Goal: Information Seeking & Learning: Check status

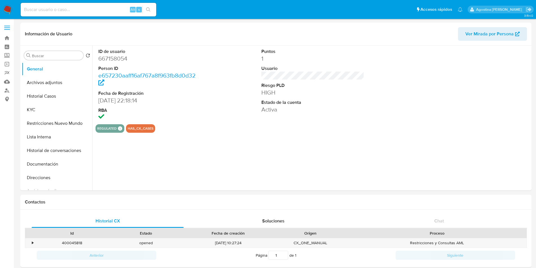
select select "10"
click at [64, 77] on button "Archivos adjuntos" at bounding box center [55, 83] width 66 height 14
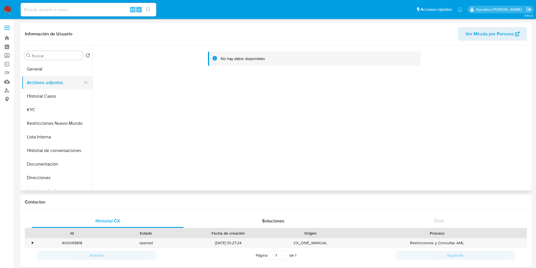
click at [54, 88] on button "Archivos adjuntos" at bounding box center [55, 83] width 66 height 14
click at [59, 93] on button "Historial Casos" at bounding box center [55, 96] width 66 height 14
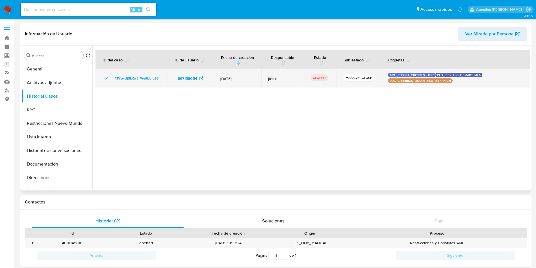
click at [106, 77] on icon "Mostrar/Ocultar" at bounding box center [105, 78] width 7 height 7
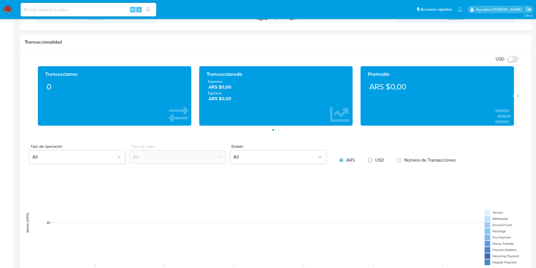
scroll to position [34, 0]
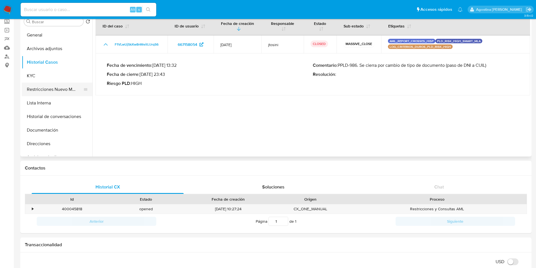
click at [48, 87] on button "Restricciones Nuevo Mundo" at bounding box center [55, 90] width 66 height 14
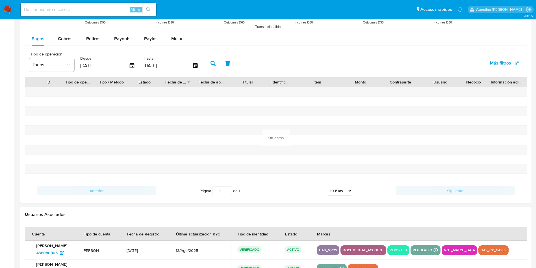
scroll to position [543, 0]
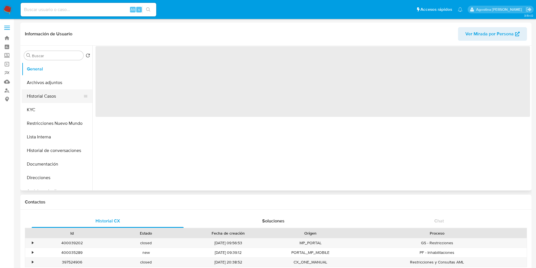
click at [45, 98] on button "Historial Casos" at bounding box center [55, 96] width 66 height 14
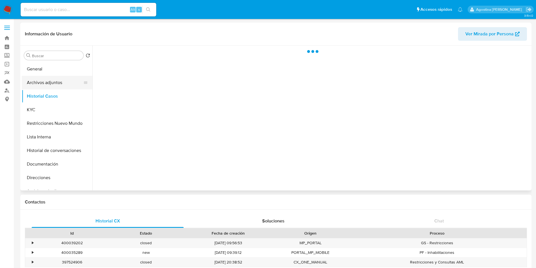
click at [50, 87] on button "Archivos adjuntos" at bounding box center [55, 83] width 66 height 14
select select "10"
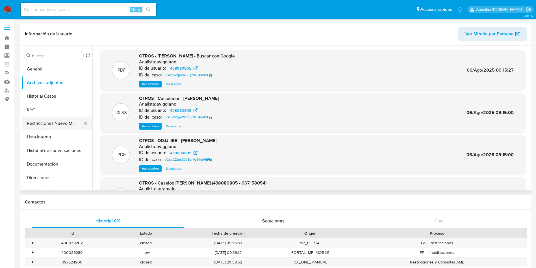
click at [58, 122] on button "Restricciones Nuevo Mundo" at bounding box center [55, 123] width 66 height 14
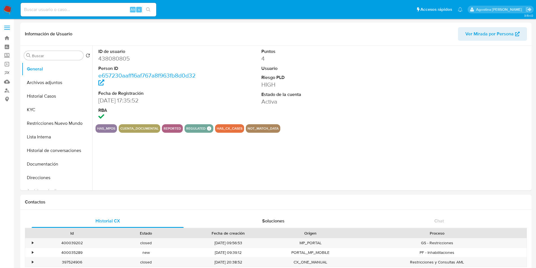
select select "10"
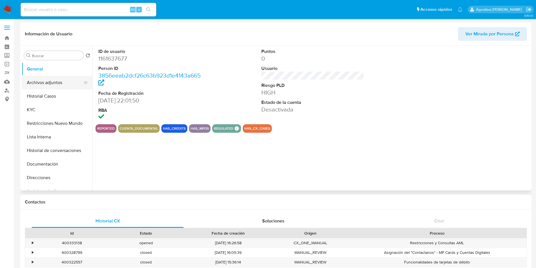
select select "10"
click at [64, 83] on button "Archivos adjuntos" at bounding box center [55, 83] width 66 height 14
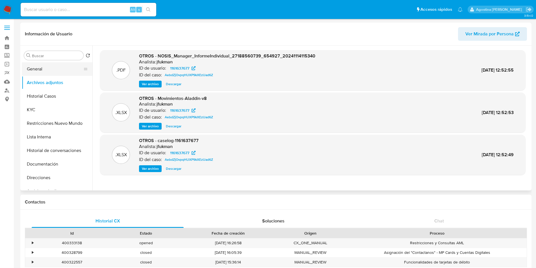
click at [48, 74] on button "General" at bounding box center [55, 69] width 66 height 14
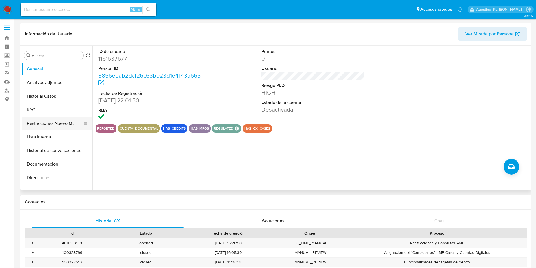
click at [62, 126] on button "Restricciones Nuevo Mundo" at bounding box center [55, 123] width 66 height 14
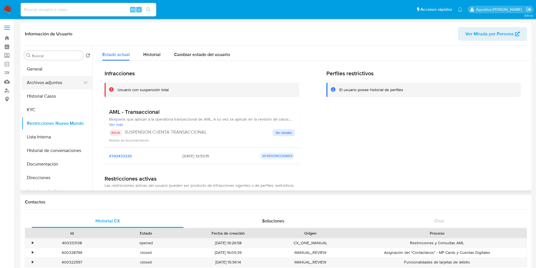
click at [57, 83] on button "Archivos adjuntos" at bounding box center [55, 83] width 66 height 14
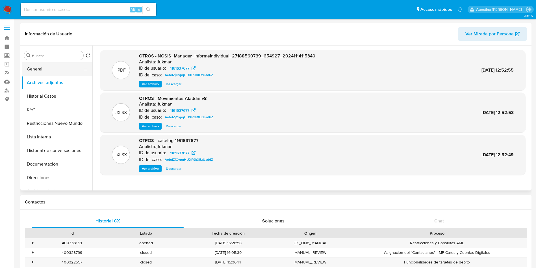
click at [51, 68] on button "General" at bounding box center [55, 69] width 66 height 14
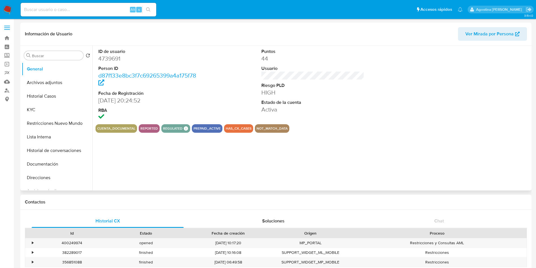
select select "10"
click at [39, 87] on button "Archivos adjuntos" at bounding box center [55, 83] width 66 height 14
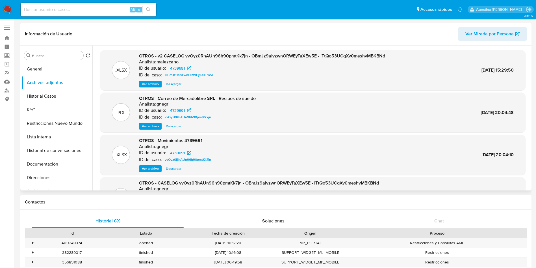
click at [148, 87] on span "Ver archivo" at bounding box center [150, 84] width 17 height 6
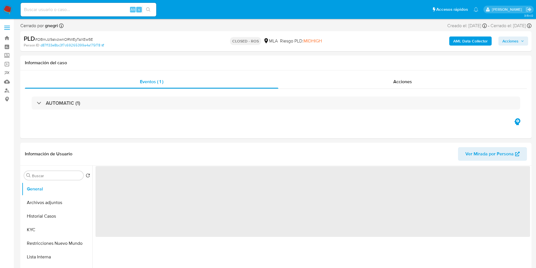
select select "10"
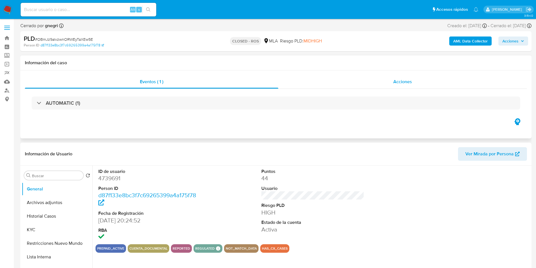
click at [357, 79] on div "Acciones" at bounding box center [403, 82] width 249 height 14
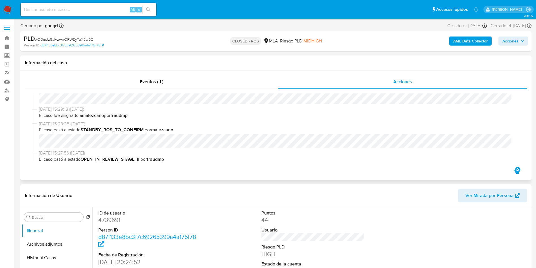
scroll to position [212, 0]
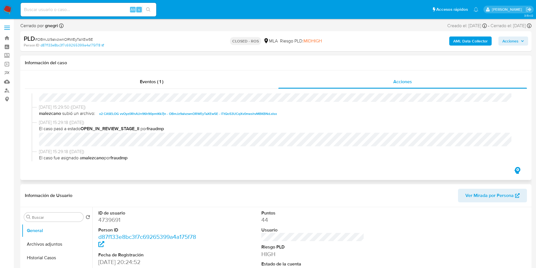
click at [147, 112] on span "v2 CASELOG vvOyz0RhAUn96h90pmtKk7jn - OBmJz9alvzwnORWEyTaXEw5E - lTtQo53UCqXv0m…" at bounding box center [188, 113] width 178 height 7
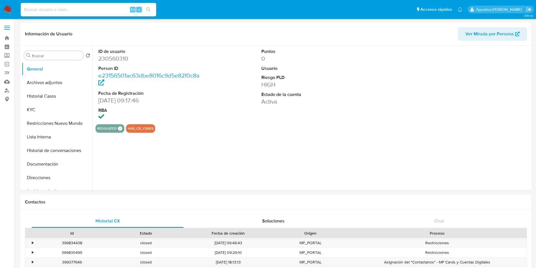
select select "10"
click at [45, 83] on button "Archivos adjuntos" at bounding box center [55, 83] width 66 height 14
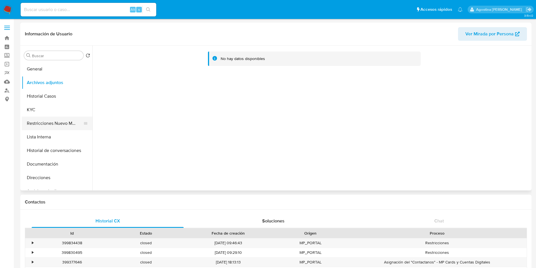
click at [47, 125] on button "Restricciones Nuevo Mundo" at bounding box center [55, 123] width 66 height 14
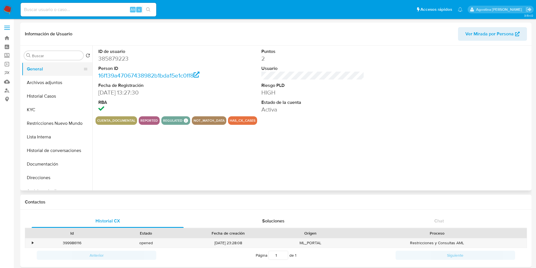
select select "10"
click at [51, 81] on button "Archivos adjuntos" at bounding box center [55, 83] width 66 height 14
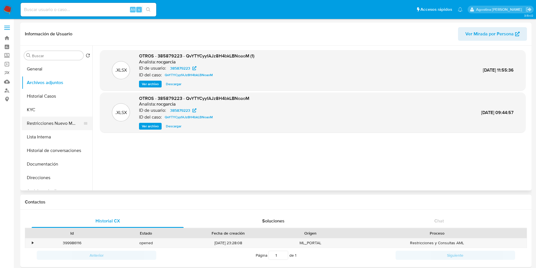
click at [64, 125] on button "Restricciones Nuevo Mundo" at bounding box center [55, 123] width 66 height 14
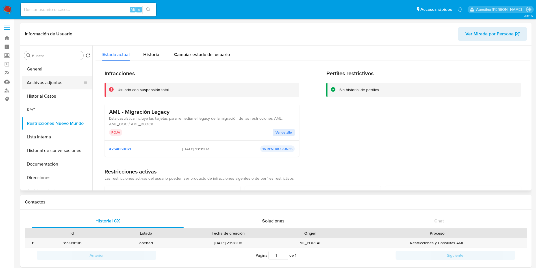
click at [53, 85] on button "Archivos adjuntos" at bounding box center [55, 83] width 66 height 14
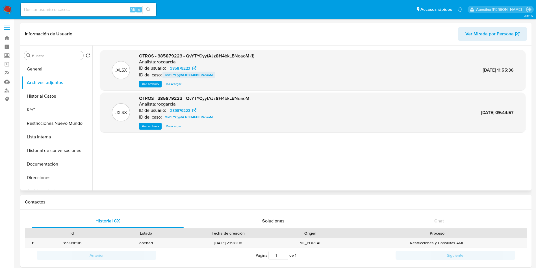
click at [192, 72] on span "QvYTYCyyfAJz8H4bkLBNoaoM" at bounding box center [189, 75] width 48 height 7
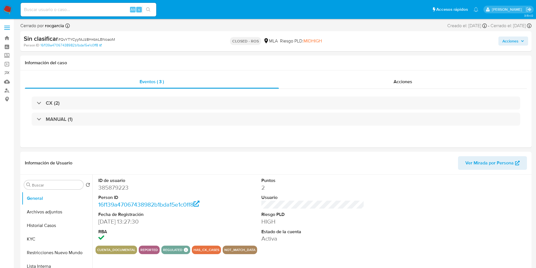
select select "10"
click at [341, 78] on div "Acciones" at bounding box center [403, 82] width 249 height 14
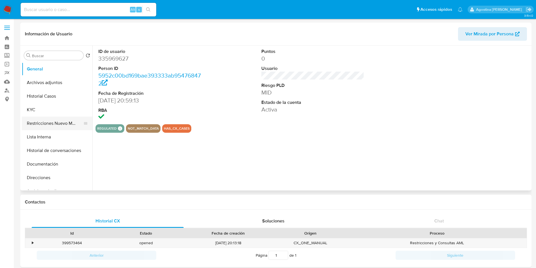
select select "10"
click at [48, 81] on button "Archivos adjuntos" at bounding box center [55, 83] width 66 height 14
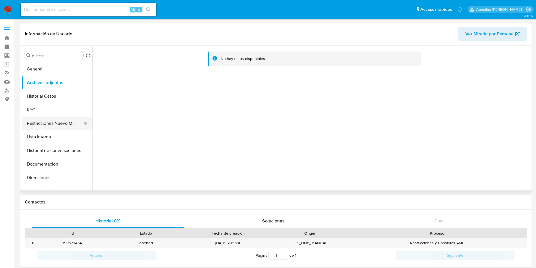
click at [40, 125] on button "Restricciones Nuevo Mundo" at bounding box center [55, 123] width 66 height 14
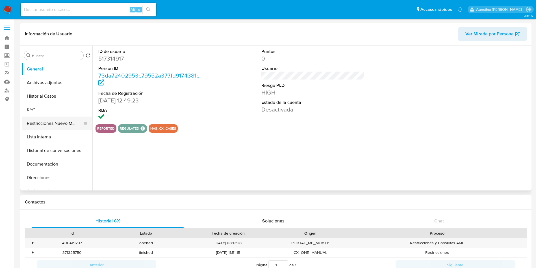
click at [61, 124] on button "Restricciones Nuevo Mundo" at bounding box center [55, 123] width 66 height 14
select select "10"
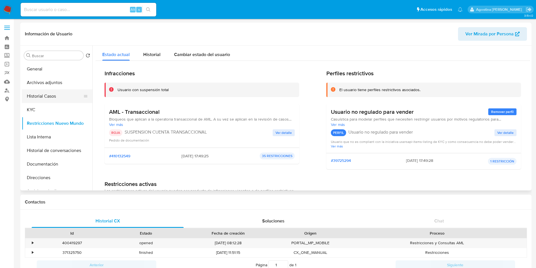
click at [55, 90] on button "Historial Casos" at bounding box center [55, 96] width 66 height 14
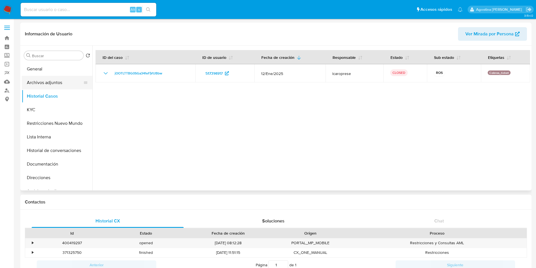
click at [54, 85] on button "Archivos adjuntos" at bounding box center [55, 83] width 66 height 14
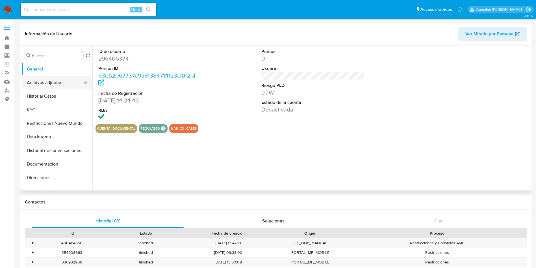
select select "10"
click at [68, 81] on button "Archivos adjuntos" at bounding box center [55, 83] width 66 height 14
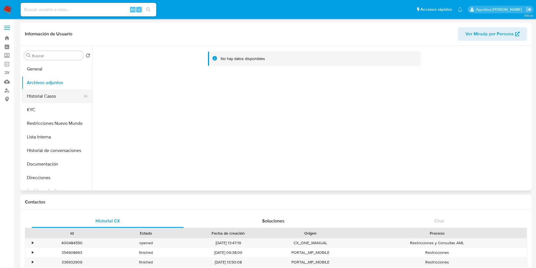
click at [59, 95] on button "Historial Casos" at bounding box center [55, 96] width 66 height 14
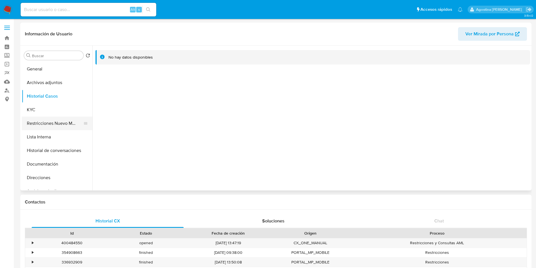
click at [72, 127] on button "Restricciones Nuevo Mundo" at bounding box center [55, 123] width 66 height 14
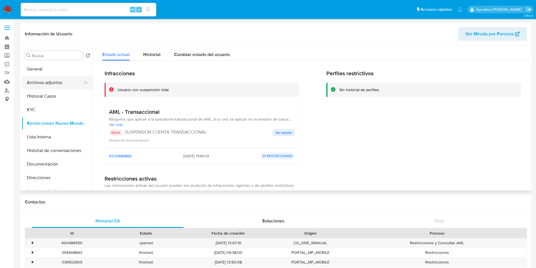
click at [49, 86] on button "Archivos adjuntos" at bounding box center [55, 83] width 66 height 14
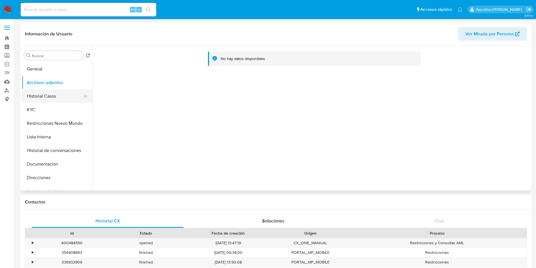
click at [59, 95] on button "Historial Casos" at bounding box center [55, 96] width 66 height 14
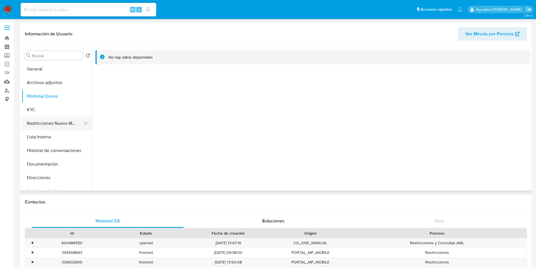
click at [62, 129] on button "Restricciones Nuevo Mundo" at bounding box center [55, 123] width 66 height 14
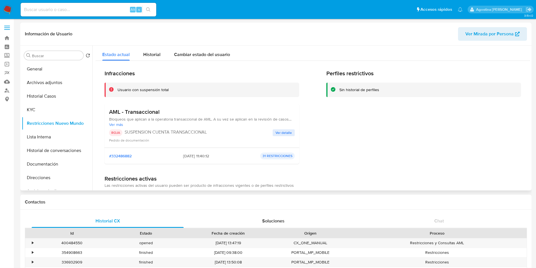
click at [279, 134] on span "Ver detalle" at bounding box center [284, 133] width 16 height 6
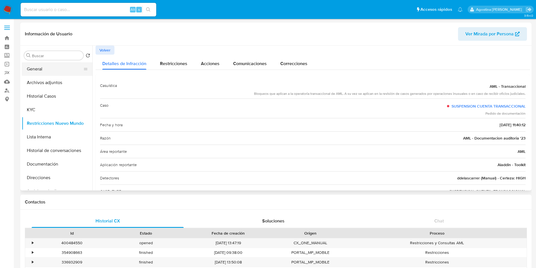
click at [59, 70] on button "General" at bounding box center [55, 69] width 66 height 14
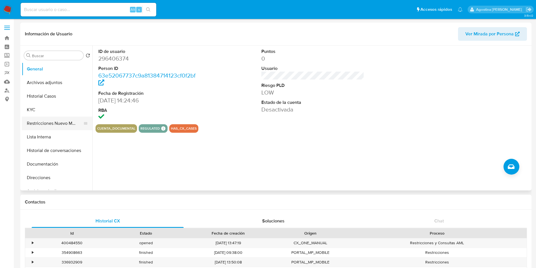
click at [57, 122] on button "Restricciones Nuevo Mundo" at bounding box center [55, 123] width 66 height 14
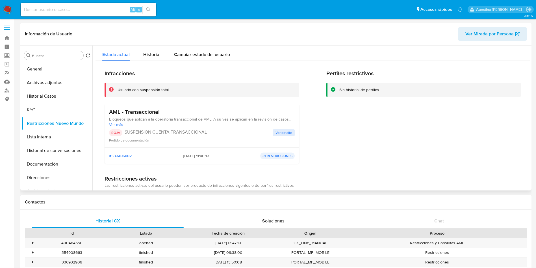
click at [282, 132] on span "Ver detalle" at bounding box center [284, 133] width 16 height 6
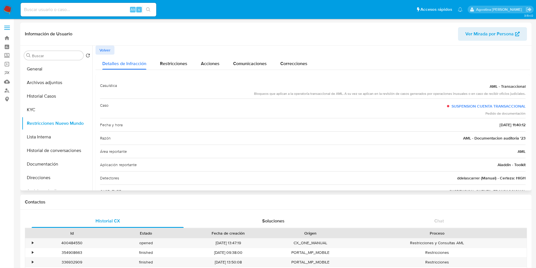
click at [465, 65] on div "Detalles de Infracción Restricciones Acciones Comunicaciones Correcciones" at bounding box center [313, 62] width 435 height 15
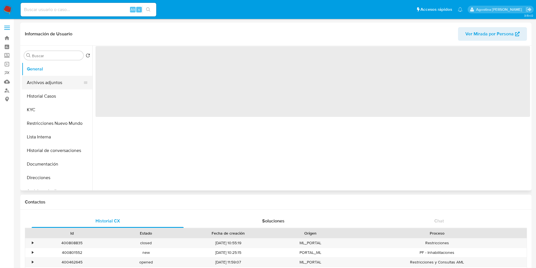
click at [37, 85] on button "Archivos adjuntos" at bounding box center [55, 83] width 66 height 14
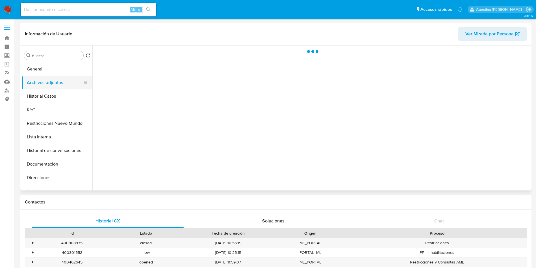
select select "10"
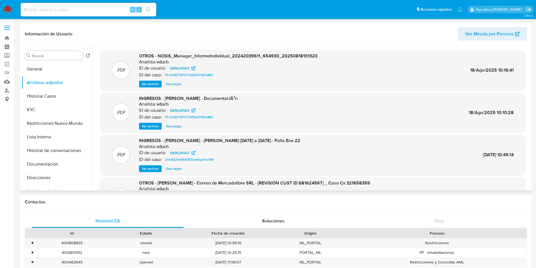
scroll to position [42, 0]
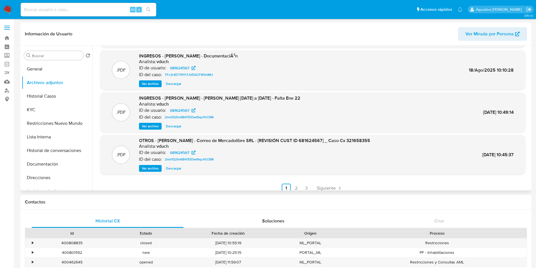
click at [153, 85] on span "Ver archivo" at bounding box center [150, 84] width 17 height 6
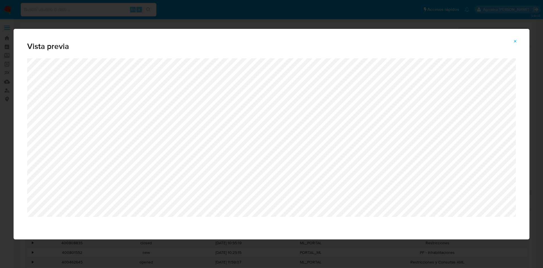
click at [512, 42] on button "Attachment preview" at bounding box center [515, 41] width 12 height 9
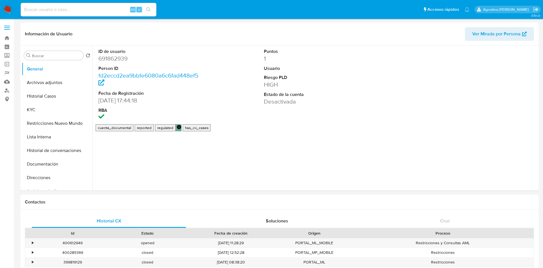
select select "10"
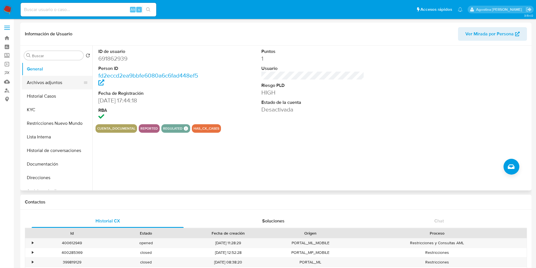
click at [56, 86] on button "Archivos adjuntos" at bounding box center [55, 83] width 66 height 14
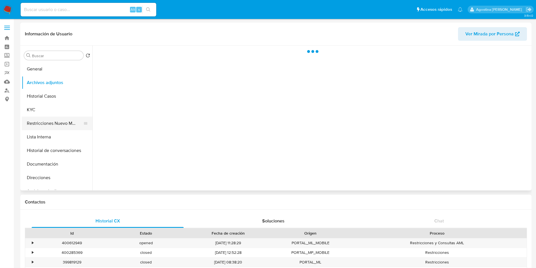
click at [69, 127] on button "Restricciones Nuevo Mundo" at bounding box center [55, 123] width 66 height 14
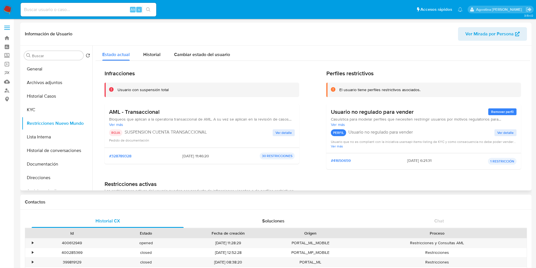
click at [285, 131] on span "Ver detalle" at bounding box center [284, 133] width 16 height 6
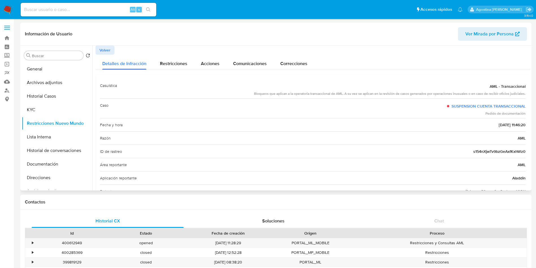
click at [108, 51] on span "Volver" at bounding box center [105, 50] width 11 height 8
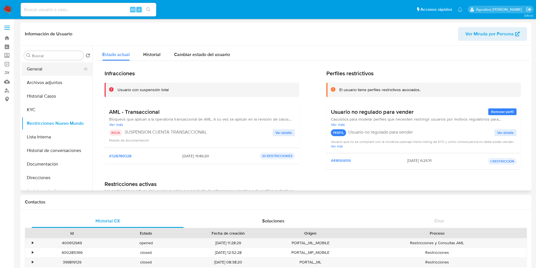
click at [46, 71] on button "General" at bounding box center [55, 69] width 66 height 14
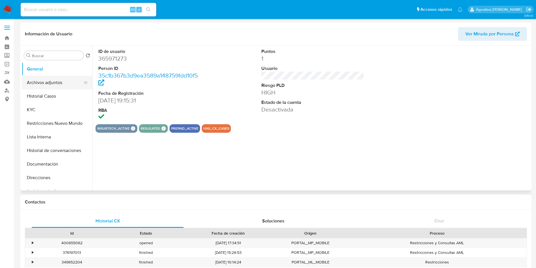
select select "10"
click at [48, 82] on button "Archivos adjuntos" at bounding box center [55, 83] width 66 height 14
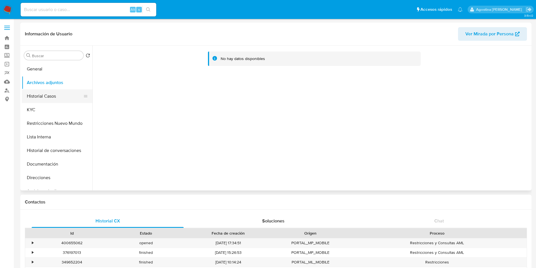
click at [55, 92] on button "Historial Casos" at bounding box center [55, 96] width 66 height 14
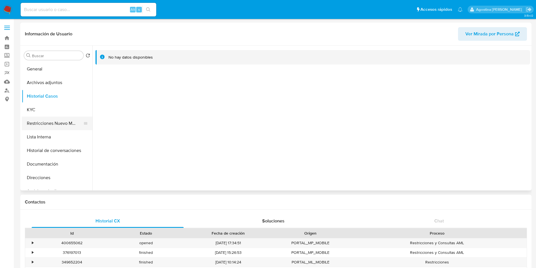
click at [62, 118] on button "Restricciones Nuevo Mundo" at bounding box center [55, 123] width 66 height 14
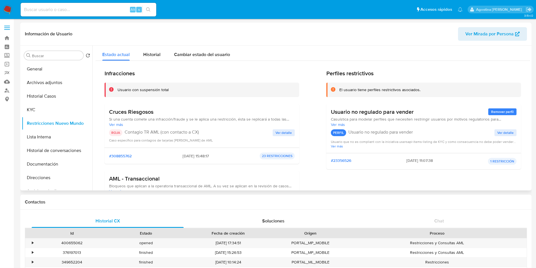
click at [284, 131] on span "Ver detalle" at bounding box center [284, 133] width 16 height 6
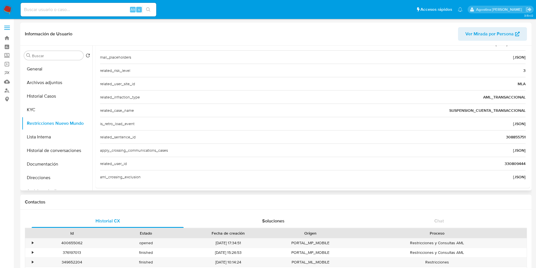
scroll to position [192, 0]
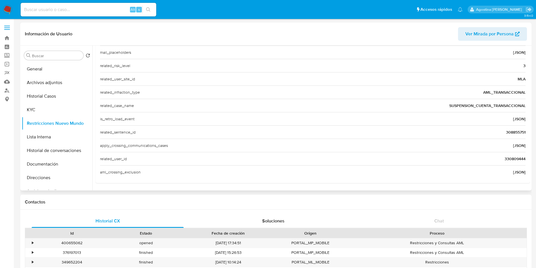
click at [518, 161] on span "330809444" at bounding box center [515, 159] width 21 height 6
click at [117, 7] on input at bounding box center [89, 9] width 136 height 7
paste input "330809444"
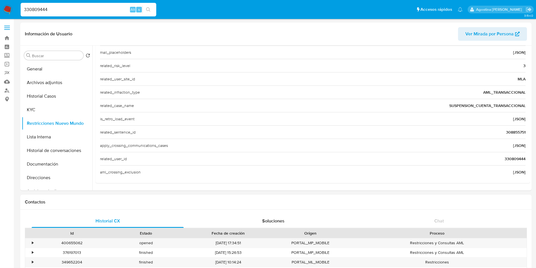
type input "330809444"
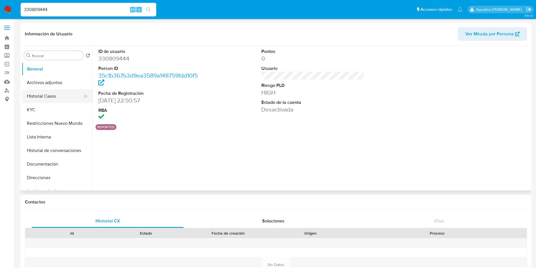
select select "10"
click at [70, 120] on button "Restricciones Nuevo Mundo" at bounding box center [55, 123] width 66 height 14
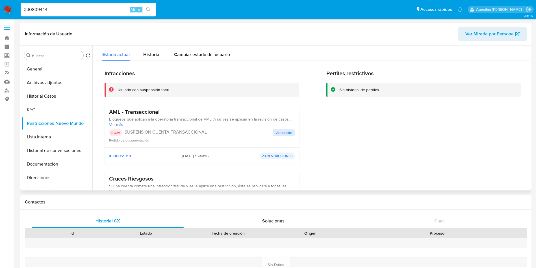
click at [285, 130] on span "Ver detalle" at bounding box center [284, 133] width 16 height 6
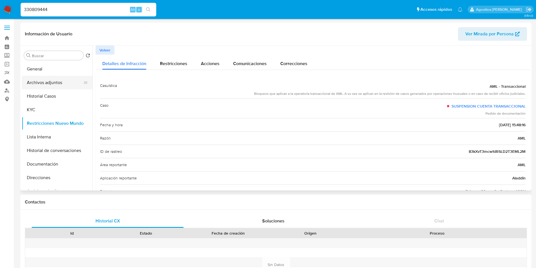
click at [55, 76] on button "Archivos adjuntos" at bounding box center [55, 83] width 66 height 14
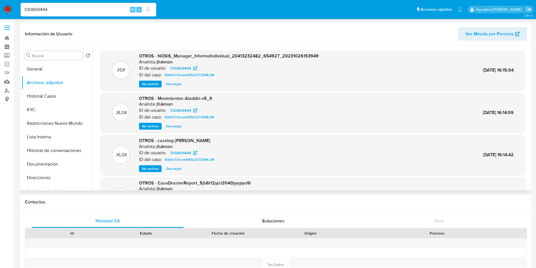
click at [152, 168] on span "Ver archivo" at bounding box center [150, 169] width 17 height 6
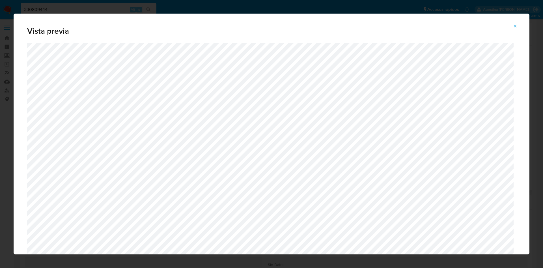
click at [304, 267] on div "Vista previa" at bounding box center [271, 134] width 543 height 268
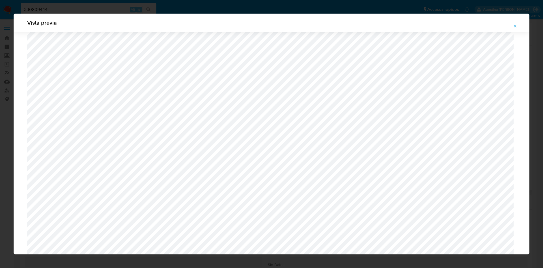
scroll to position [328, 0]
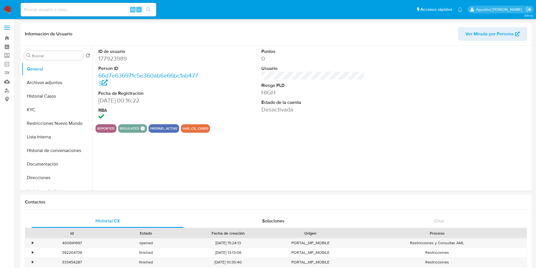
select select "10"
click at [40, 82] on button "Archivos adjuntos" at bounding box center [55, 83] width 66 height 14
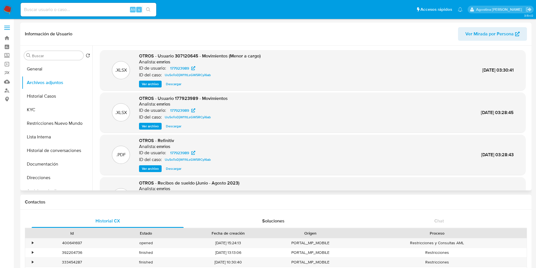
scroll to position [42, 0]
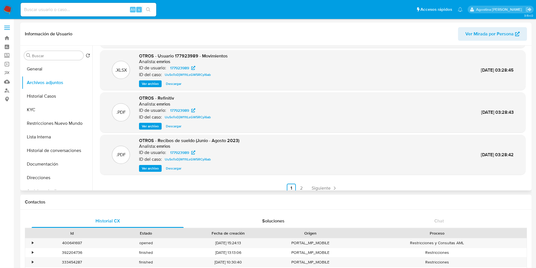
click at [158, 166] on span "Ver archivo" at bounding box center [150, 168] width 17 height 6
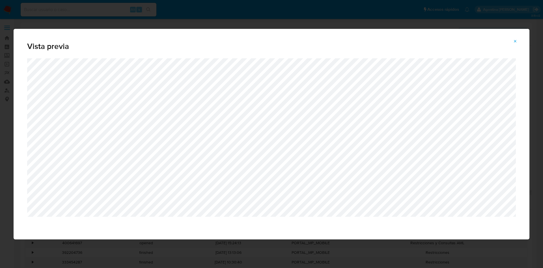
click at [514, 42] on icon "Attachment preview" at bounding box center [515, 41] width 5 height 5
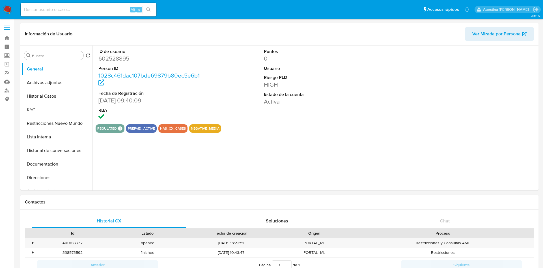
select select "10"
